Goal: Information Seeking & Learning: Learn about a topic

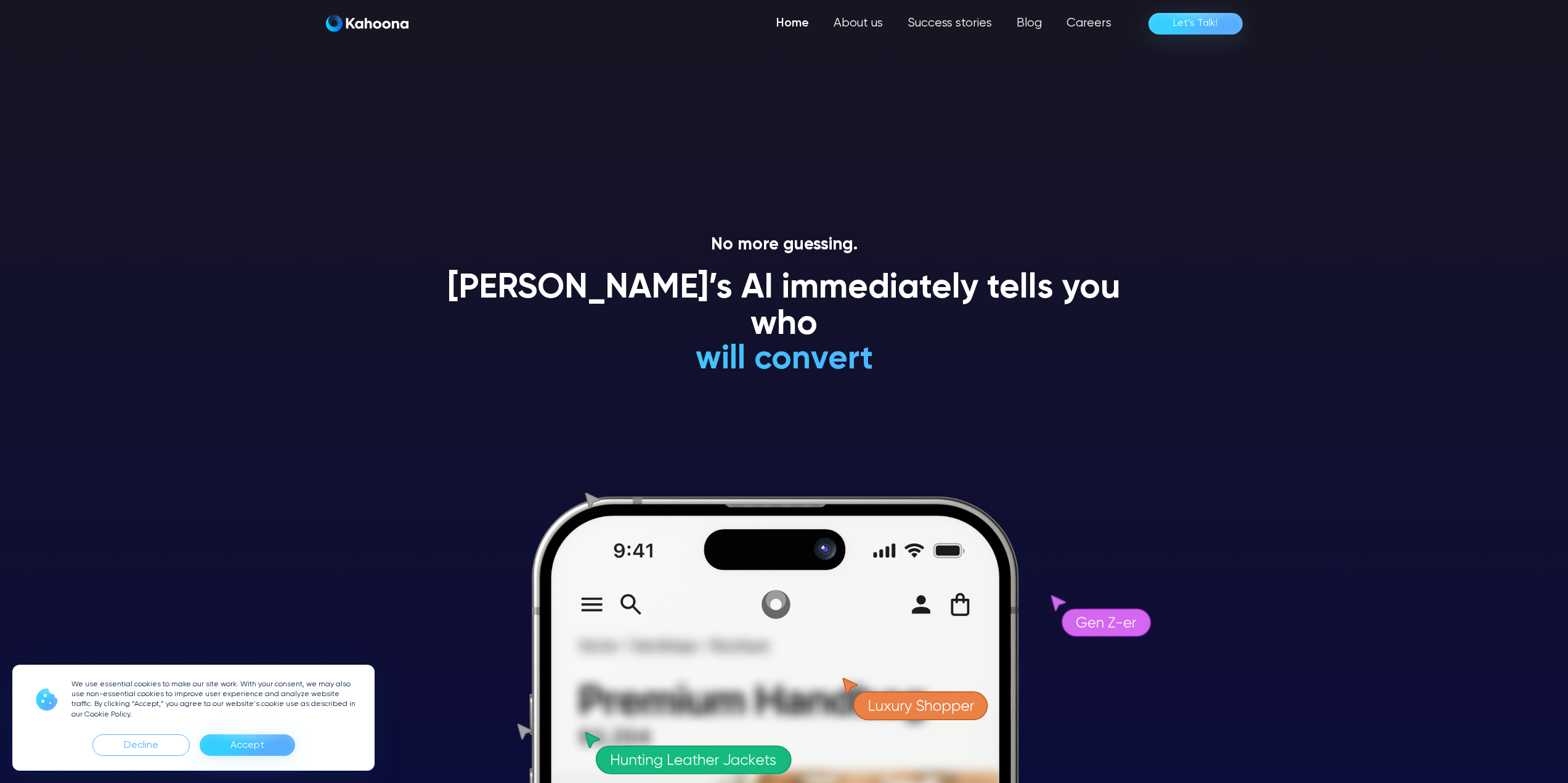
drag, startPoint x: 840, startPoint y: 584, endPoint x: 701, endPoint y: -75, distance: 673.5
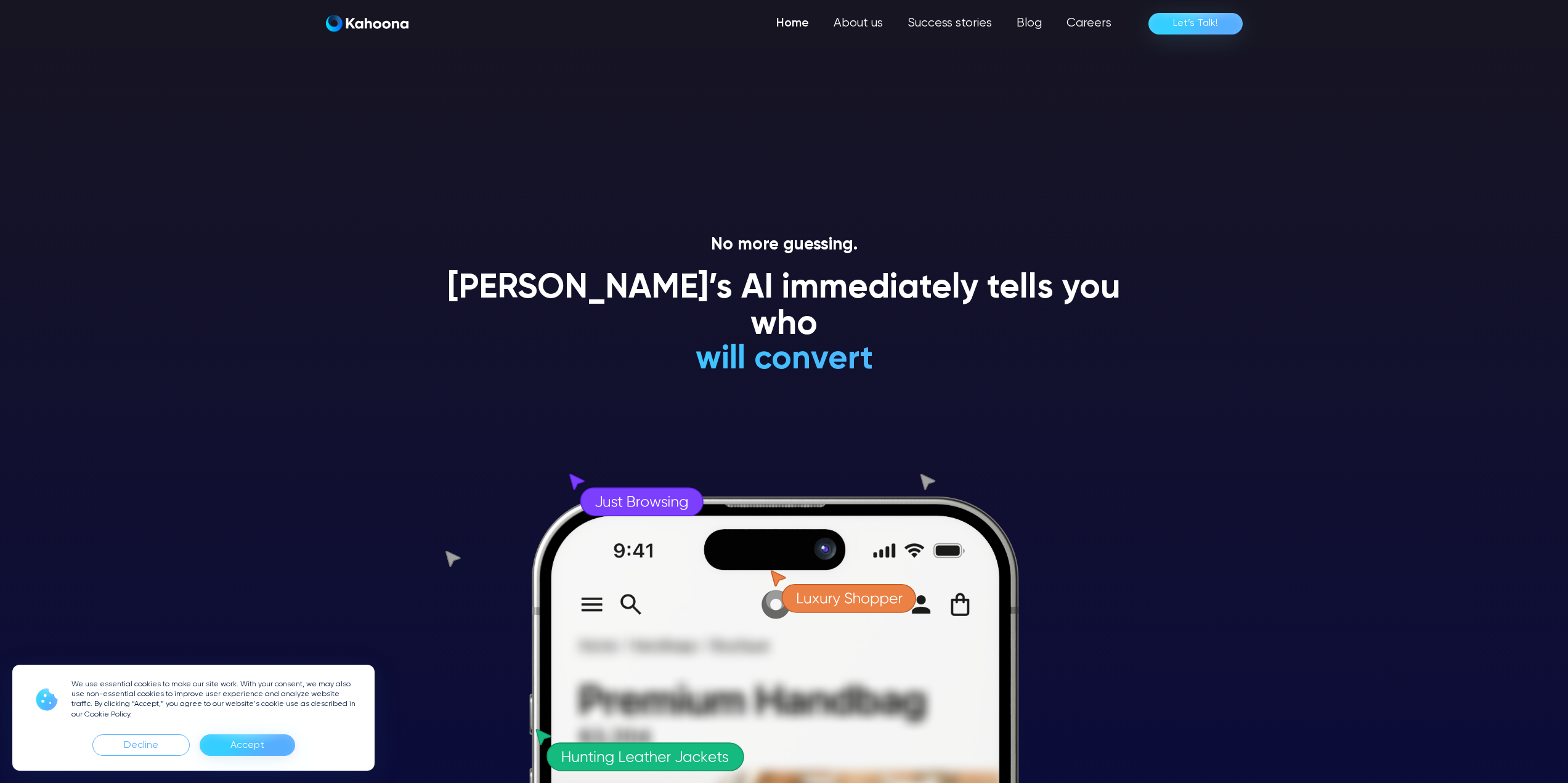
click at [268, 744] on div "Accept" at bounding box center [248, 745] width 96 height 22
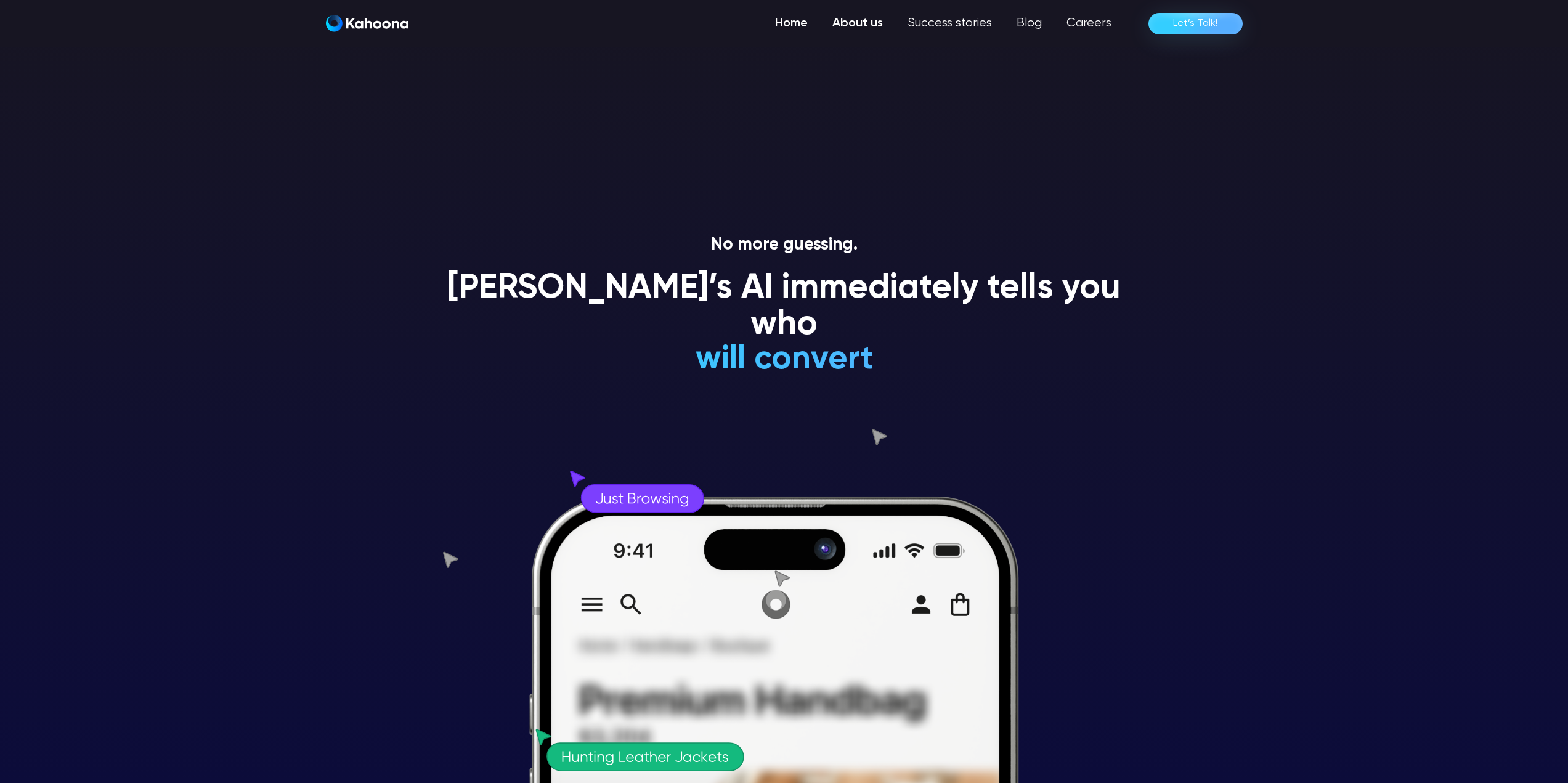
click at [879, 26] on link "About us" at bounding box center [858, 23] width 76 height 25
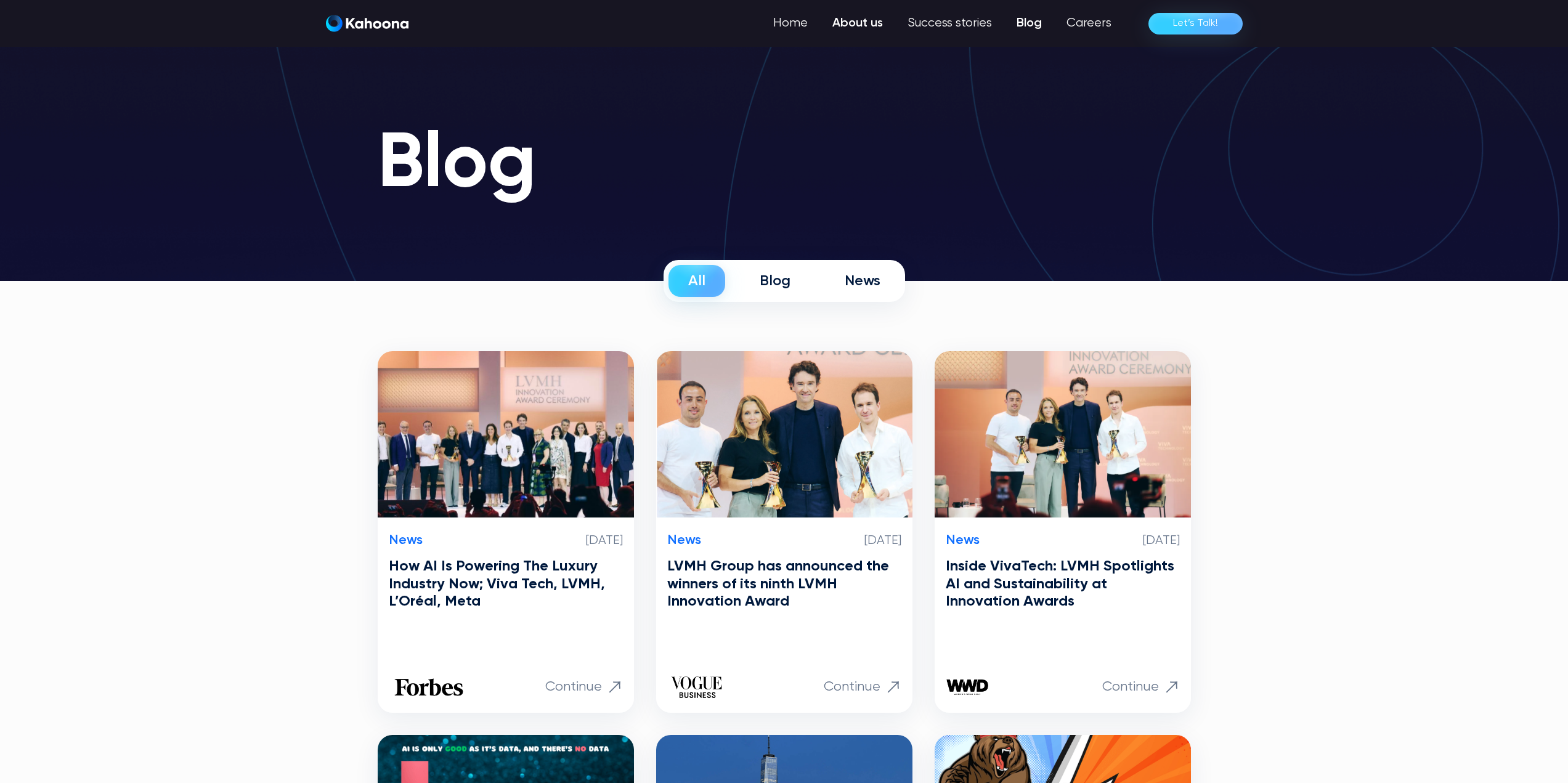
click at [844, 25] on link "About us" at bounding box center [858, 23] width 76 height 25
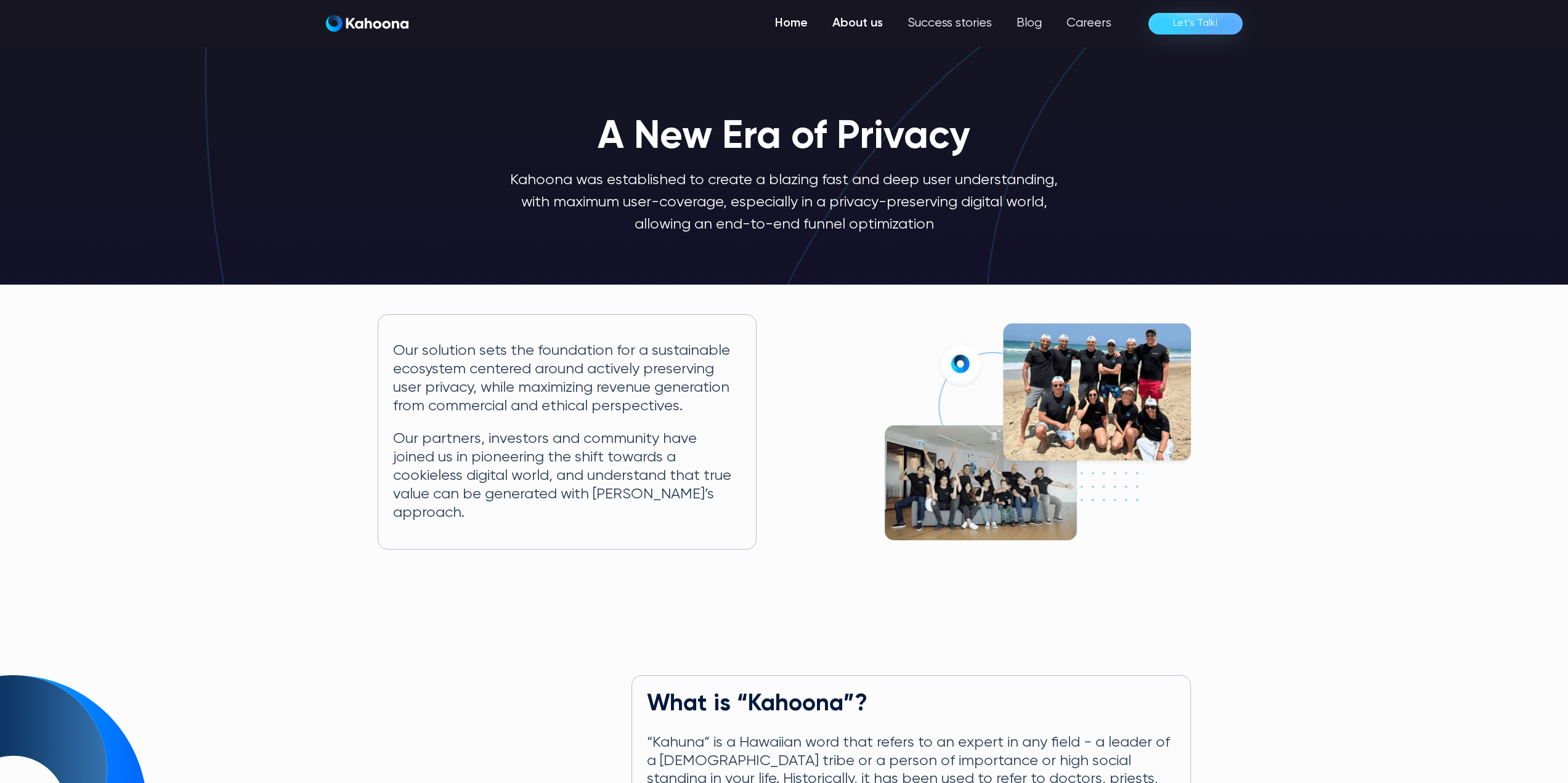
click at [796, 20] on link "Home" at bounding box center [792, 23] width 58 height 25
click at [954, 20] on link "Success stories" at bounding box center [948, 23] width 110 height 25
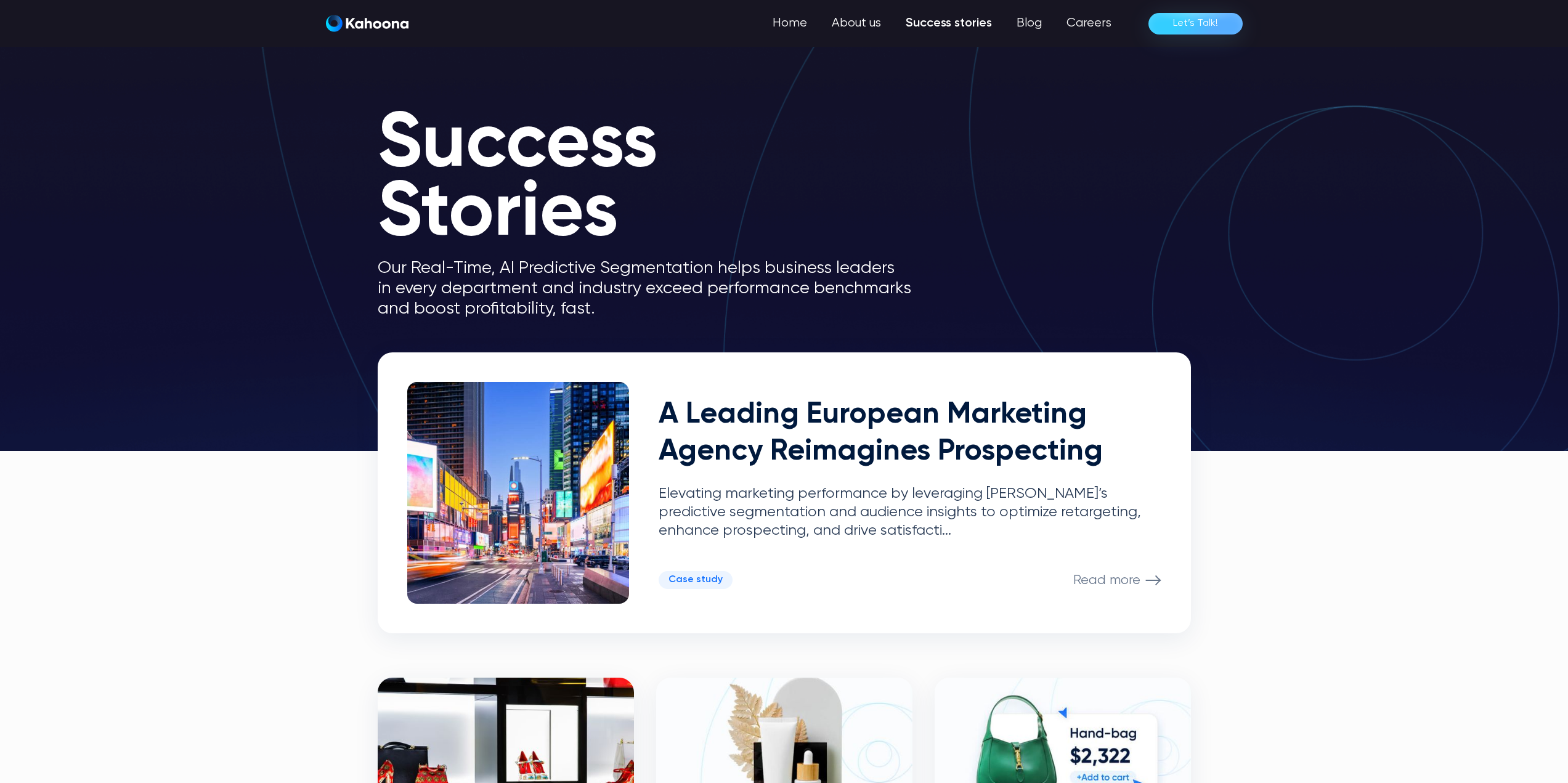
click at [681, 283] on p "Our Real-Time, AI Predictive Segmentation helps business leaders in every depar…" at bounding box center [655, 289] width 554 height 61
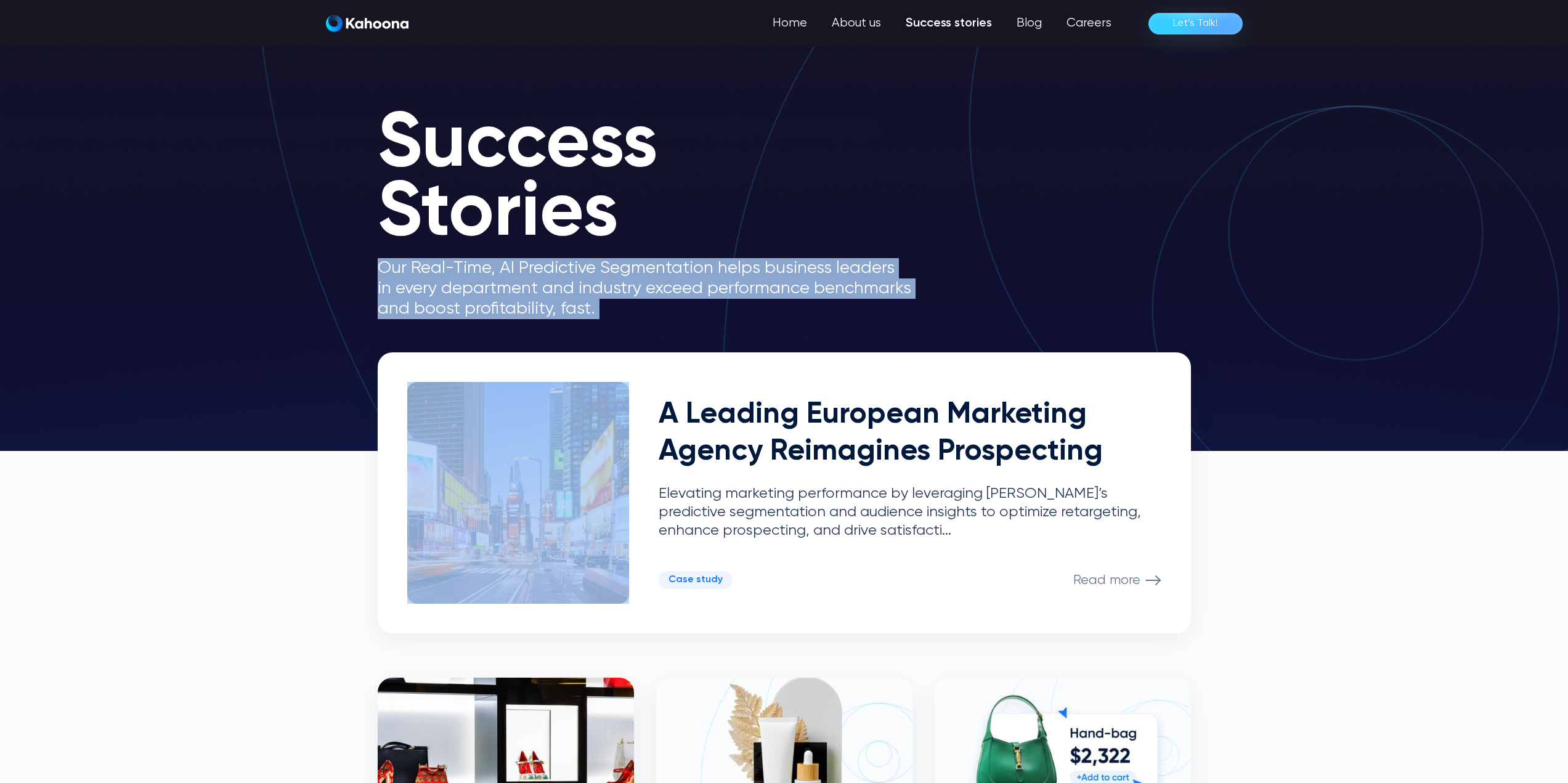
click at [681, 283] on p "Our Real-Time, AI Predictive Segmentation helps business leaders in every depar…" at bounding box center [655, 289] width 554 height 61
drag, startPoint x: 681, startPoint y: 283, endPoint x: 608, endPoint y: 282, distance: 73.0
click at [608, 282] on p "Our Real-Time, AI Predictive Segmentation helps business leaders in every depar…" at bounding box center [655, 289] width 554 height 61
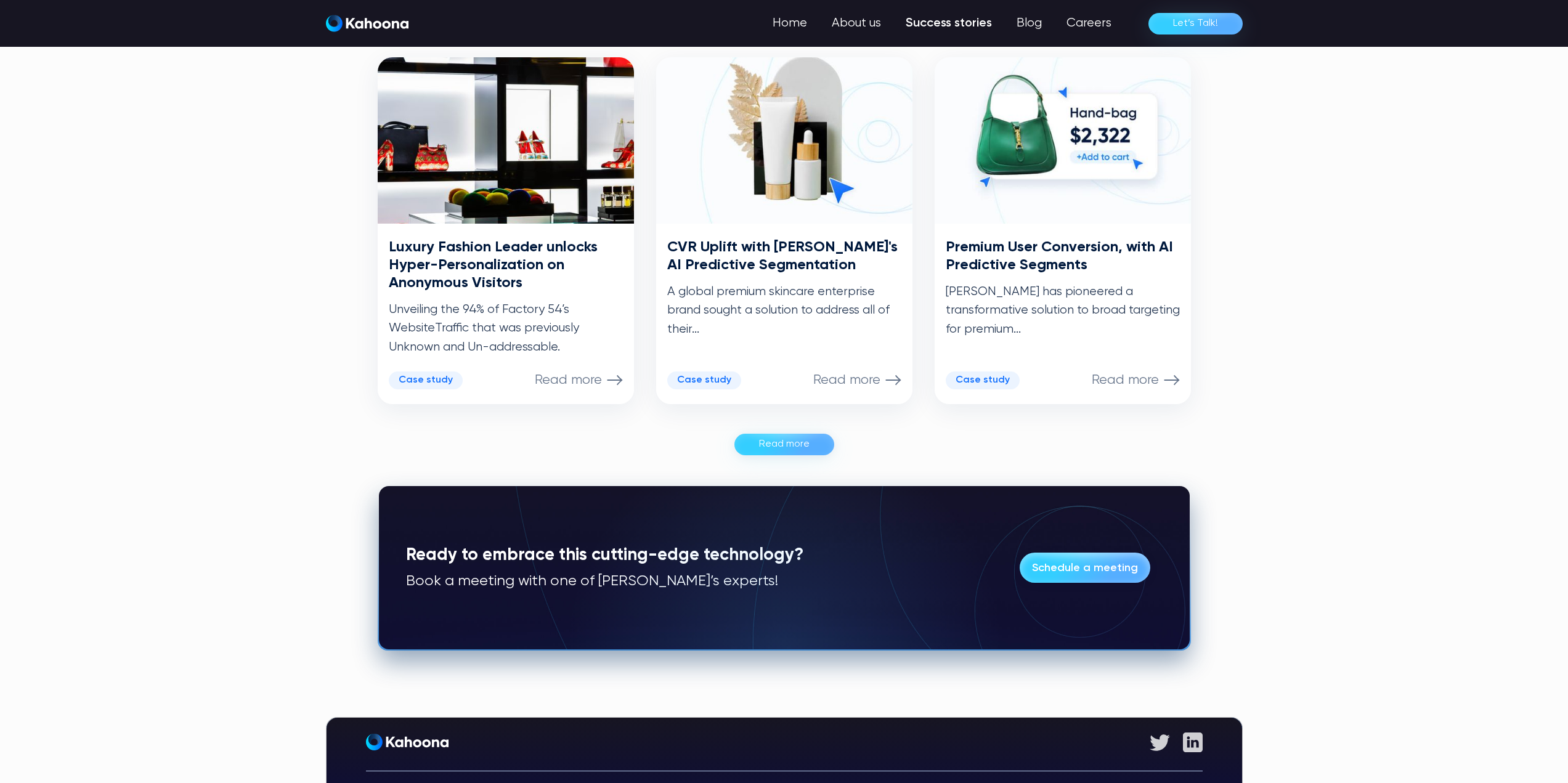
drag, startPoint x: 1308, startPoint y: 578, endPoint x: 1253, endPoint y: 150, distance: 431.5
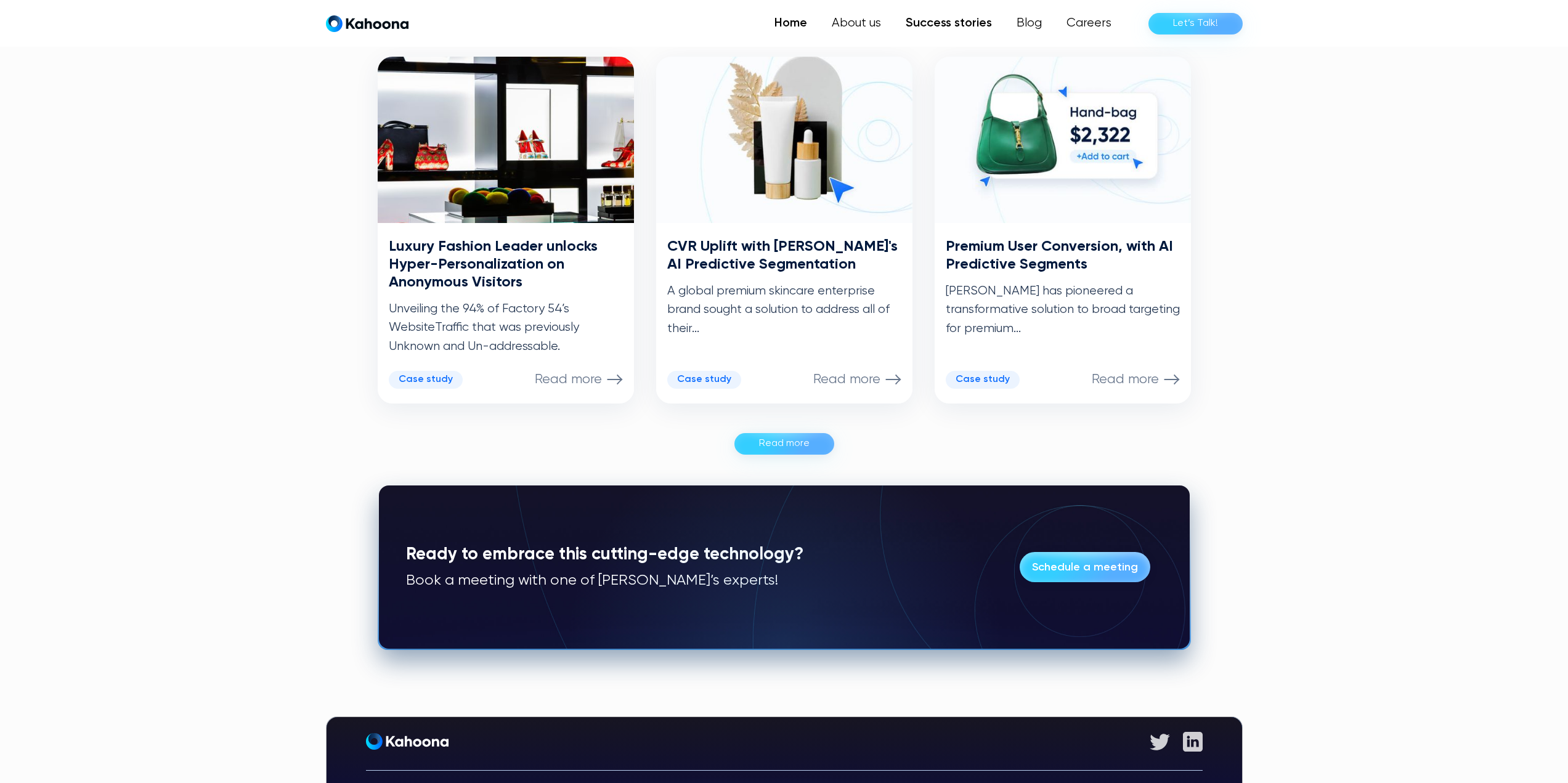
click at [806, 22] on link "Home" at bounding box center [791, 23] width 58 height 25
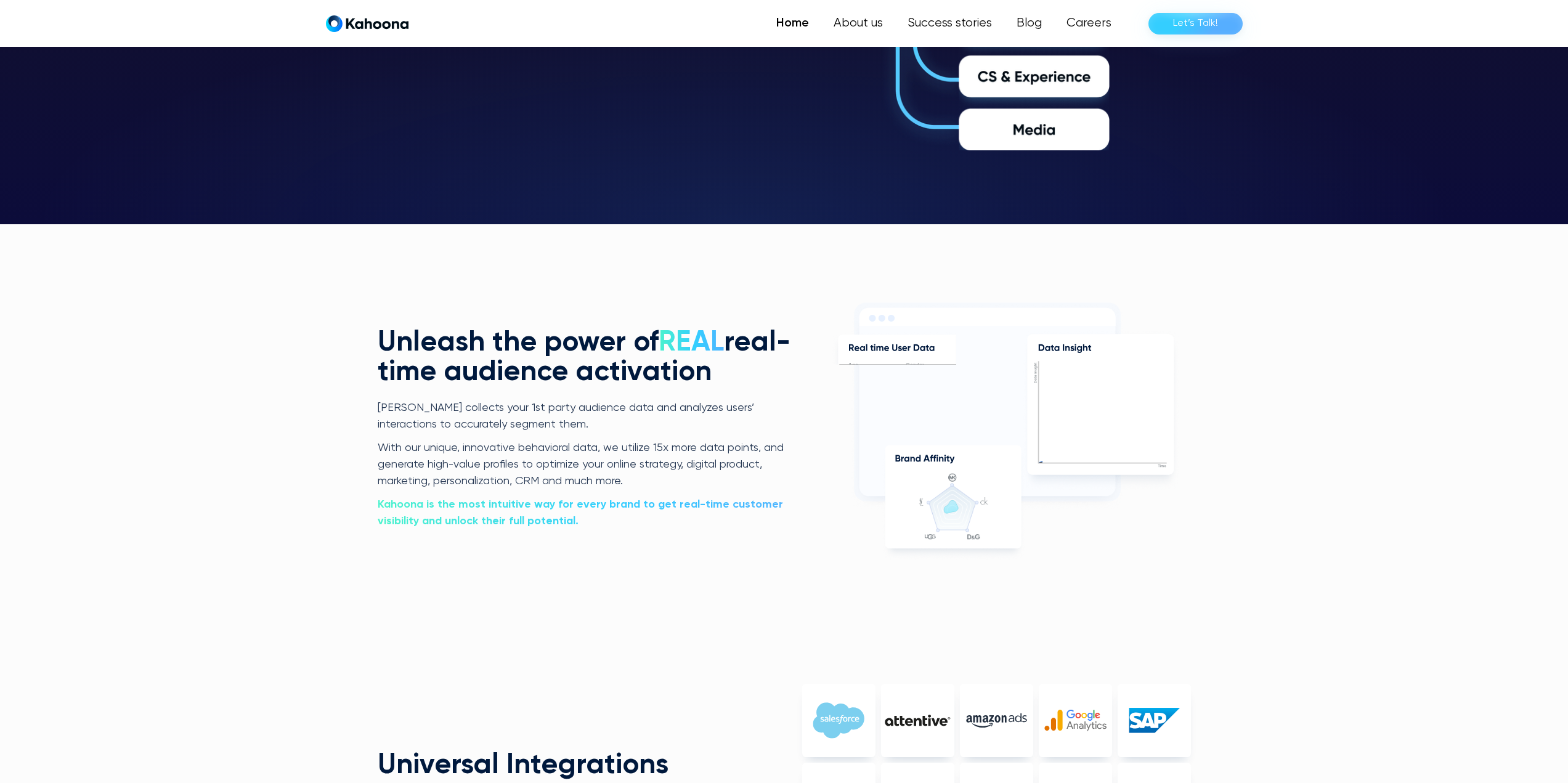
scroll to position [2609, 0]
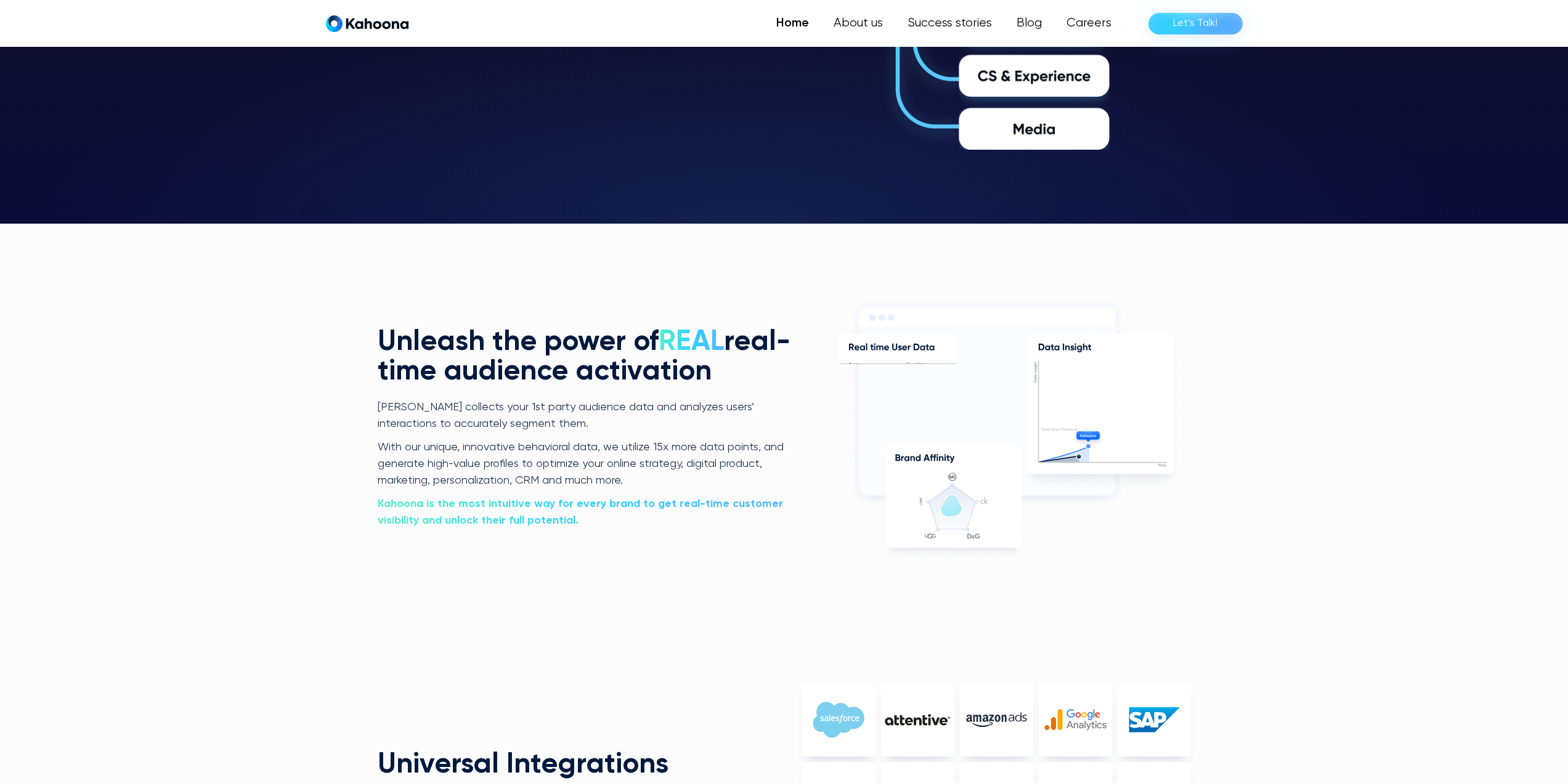
click at [587, 413] on p "[PERSON_NAME] collects your 1st party audience data and analyzes users’ interac…" at bounding box center [586, 416] width 417 height 34
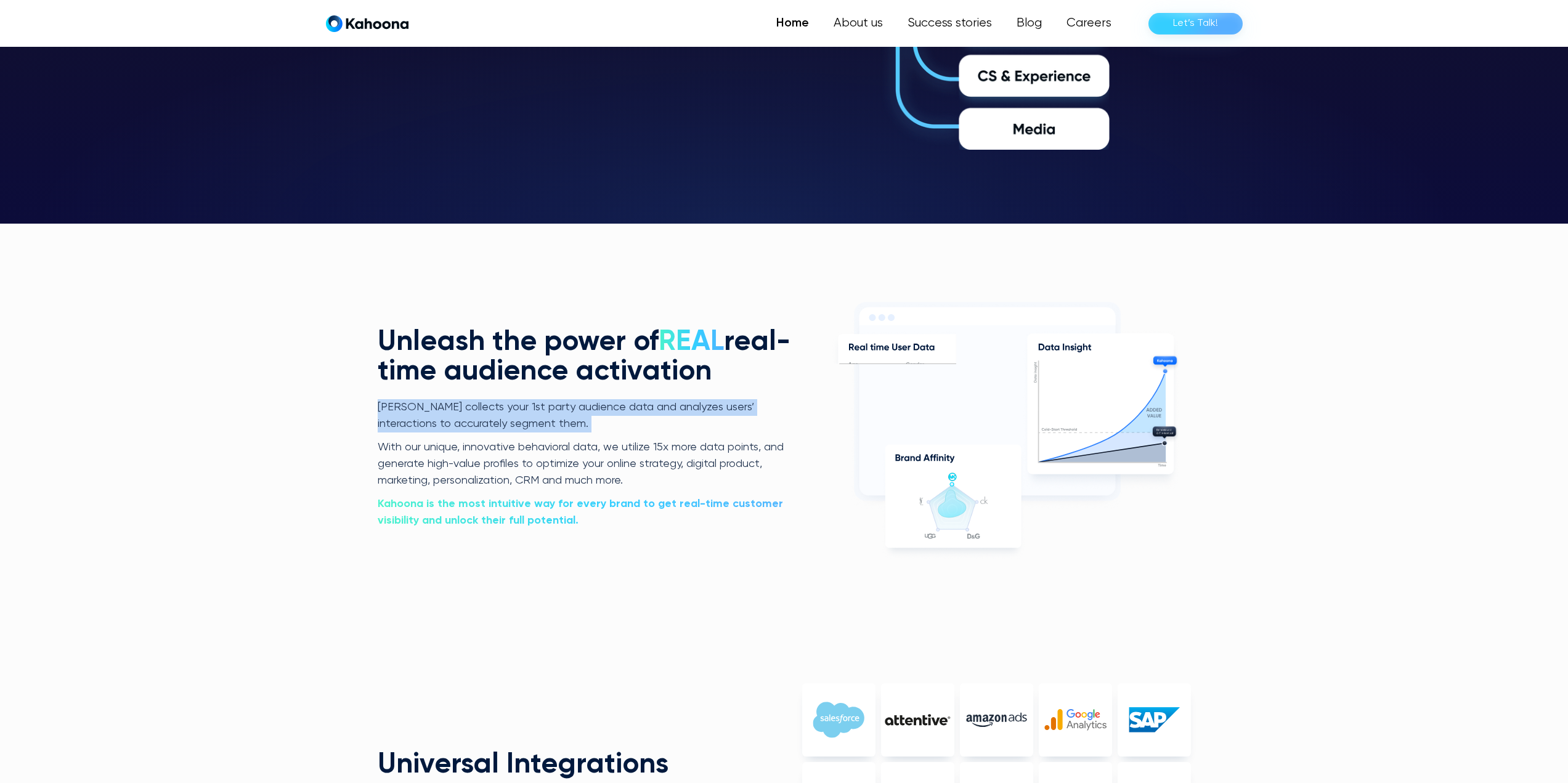
click at [587, 413] on p "[PERSON_NAME] collects your 1st party audience data and analyzes users’ interac…" at bounding box center [586, 416] width 417 height 34
copy p "[PERSON_NAME] collects your 1st party audience data and analyzes users’ interac…"
click at [632, 419] on p "[PERSON_NAME] collects your 1st party audience data and analyzes users’ interac…" at bounding box center [586, 416] width 417 height 34
drag, startPoint x: 576, startPoint y: 431, endPoint x: 377, endPoint y: 407, distance: 200.4
click at [378, 407] on p "[PERSON_NAME] collects your 1st party audience data and analyzes users’ interac…" at bounding box center [586, 416] width 417 height 34
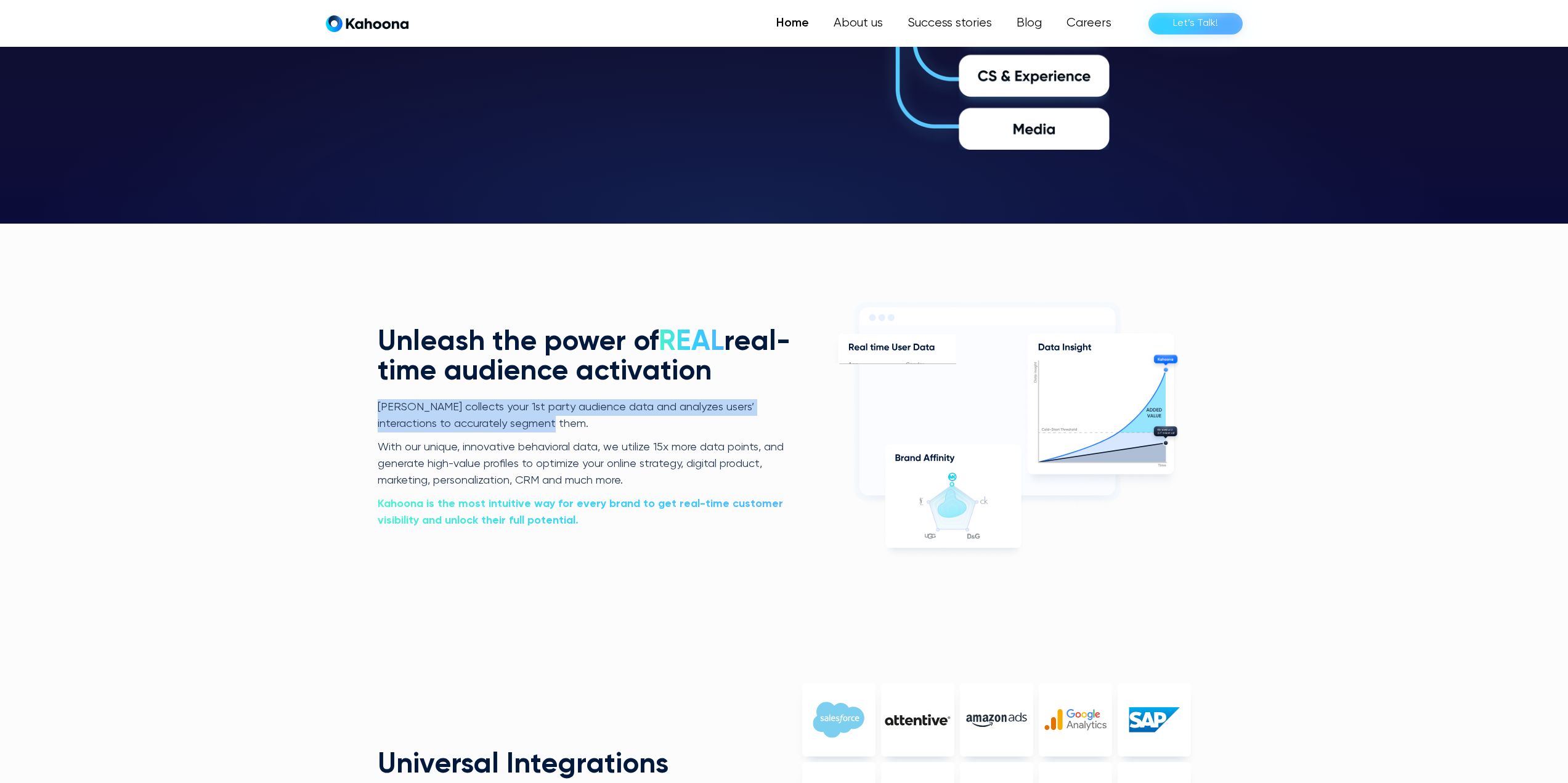
copy p "[PERSON_NAME] collects your 1st party audience data and analyzes users’ interac…"
